Goal: Information Seeking & Learning: Learn about a topic

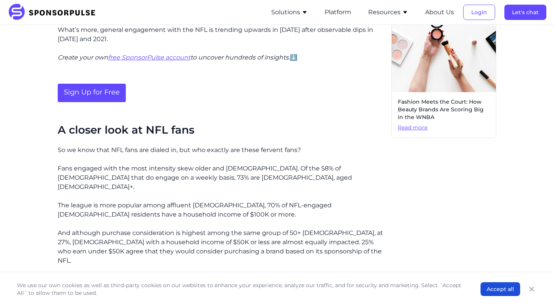
scroll to position [567, 0]
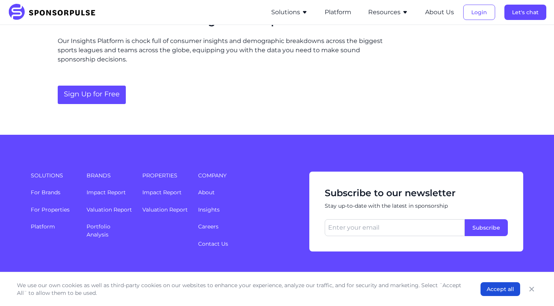
scroll to position [855, 0]
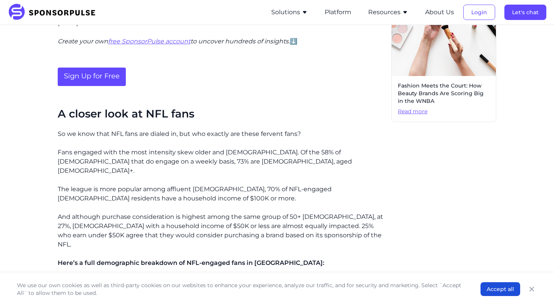
scroll to position [498, 0]
click at [254, 185] on div "That’s not only true in terms of sheer numbers of engagement but also true when…" at bounding box center [221, 112] width 327 height 723
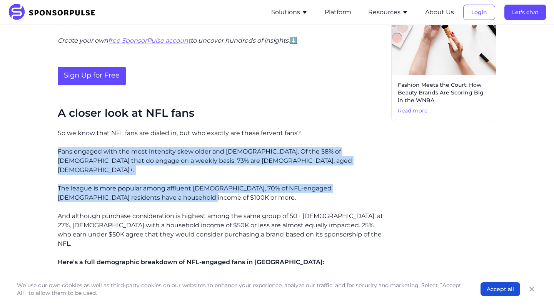
drag, startPoint x: 227, startPoint y: 174, endPoint x: 58, endPoint y: 136, distance: 172.9
click at [58, 136] on div "That’s not only true in terms of sheer numbers of engagement but also true when…" at bounding box center [221, 112] width 327 height 723
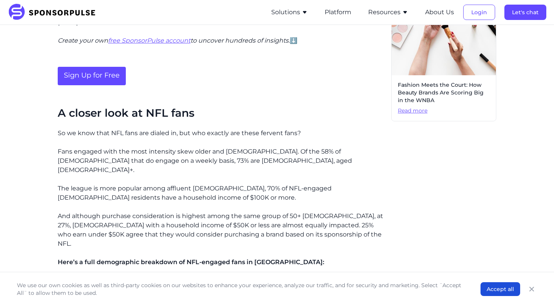
click at [158, 184] on p "The league is more popular among affluent [DEMOGRAPHIC_DATA], 70% of NFL-engage…" at bounding box center [221, 193] width 327 height 18
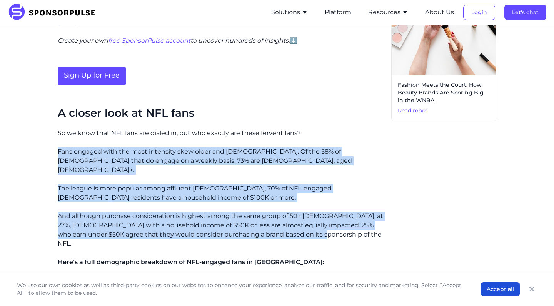
drag, startPoint x: 319, startPoint y: 213, endPoint x: 51, endPoint y: 136, distance: 279.3
click at [51, 136] on div "Home Insights NFL fan demographics: Who are football's biggest fans? Blog NFL f…" at bounding box center [277, 9] width 526 height 953
copy div "Fans engaged with the most intensity skew older and male. Of the 58% of America…"
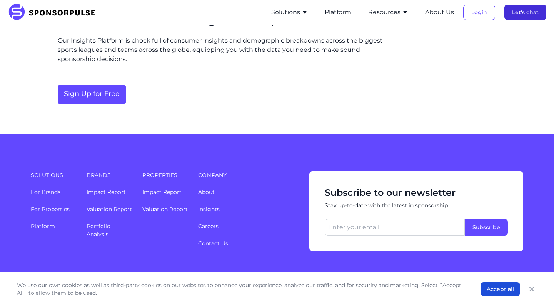
scroll to position [855, 0]
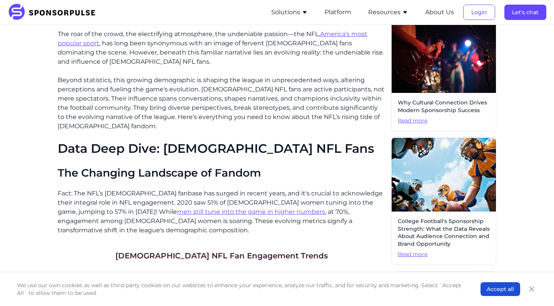
scroll to position [176, 0]
